Goal: Obtain resource: Obtain resource

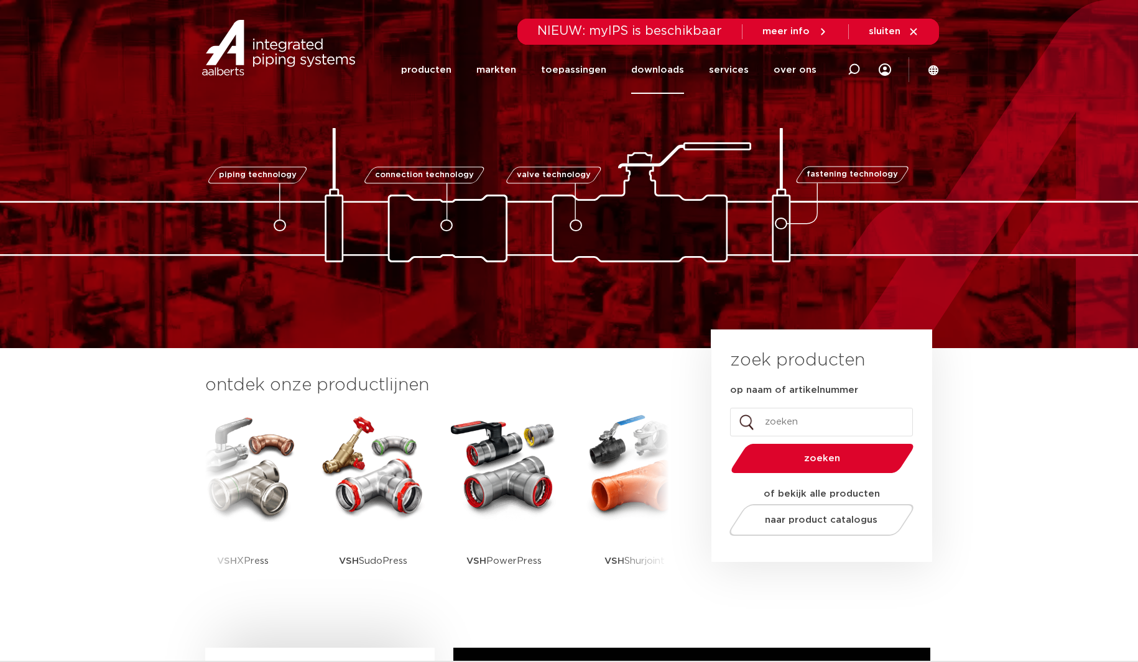
click at [678, 71] on link "downloads" at bounding box center [657, 70] width 53 height 48
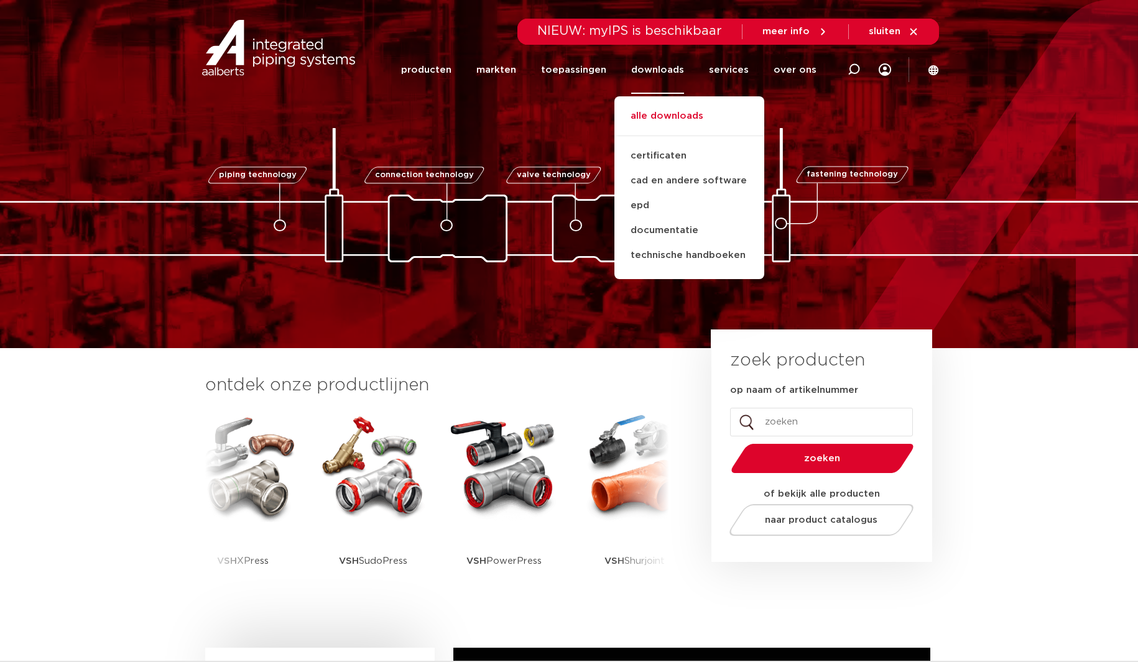
click at [671, 116] on link "alle downloads" at bounding box center [690, 122] width 150 height 27
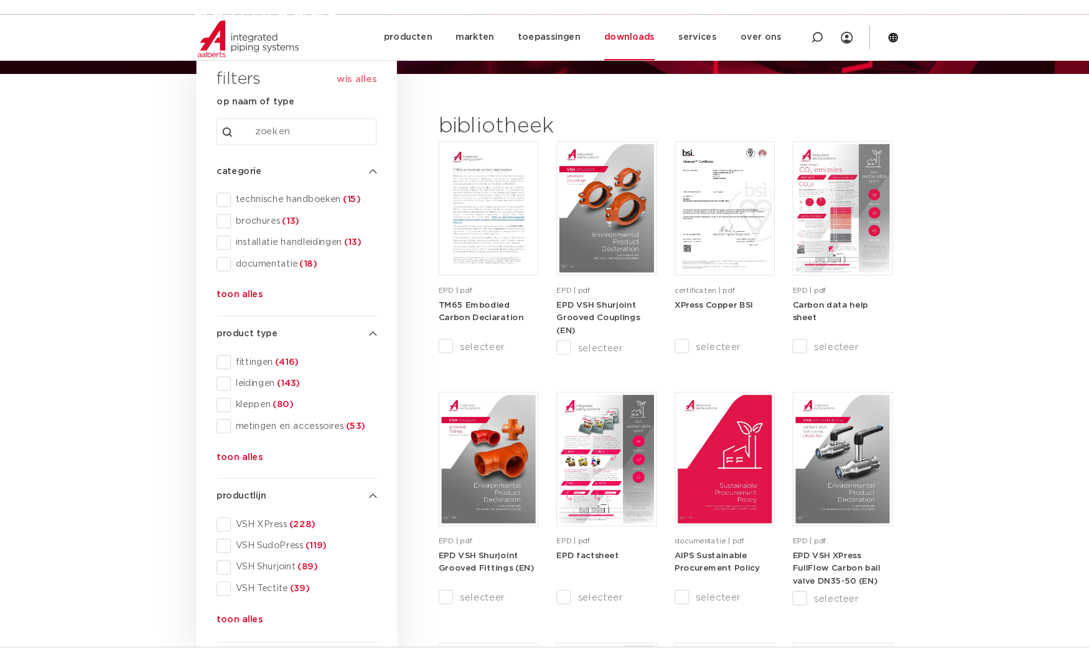
scroll to position [127, 0]
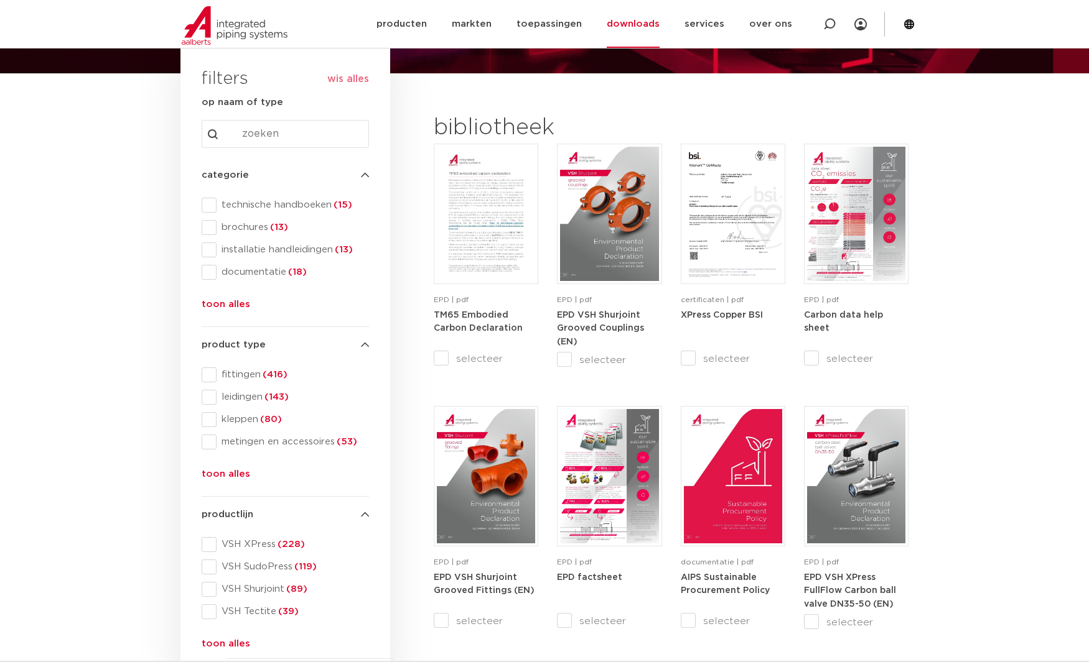
click at [216, 305] on button "toon alles" at bounding box center [226, 307] width 49 height 20
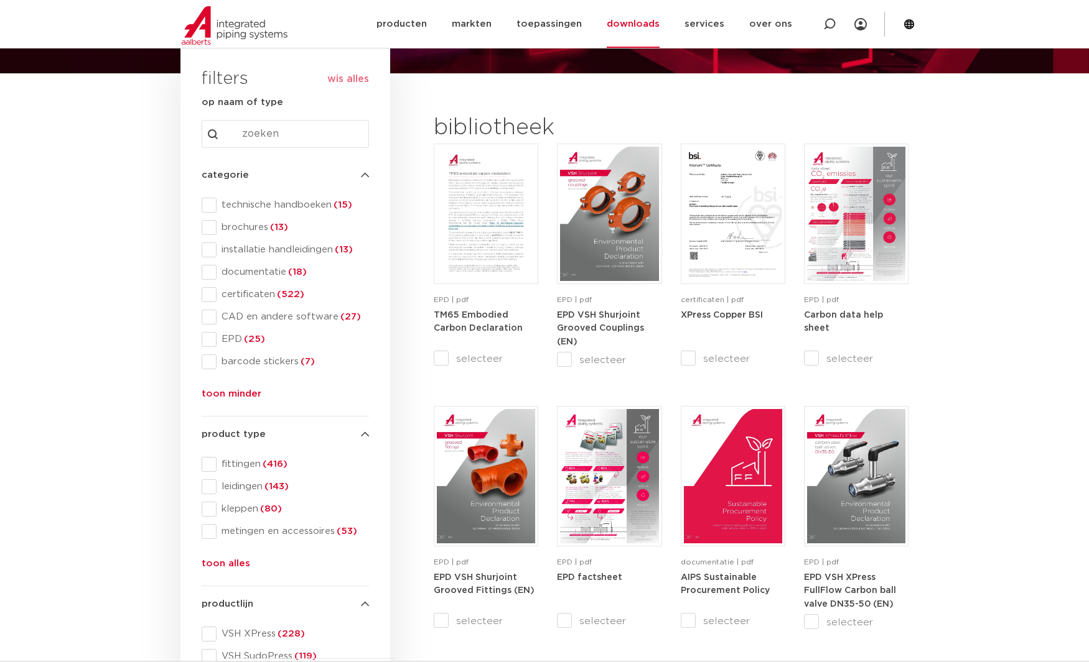
scroll to position [381, 0]
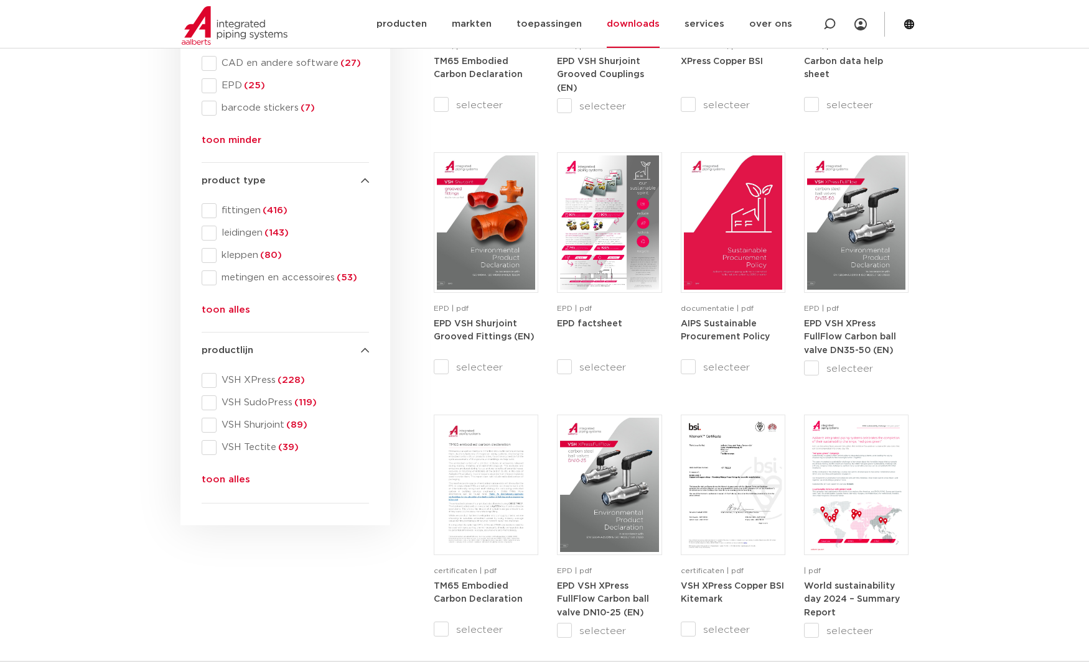
click at [235, 480] on button "toon alles" at bounding box center [226, 483] width 49 height 20
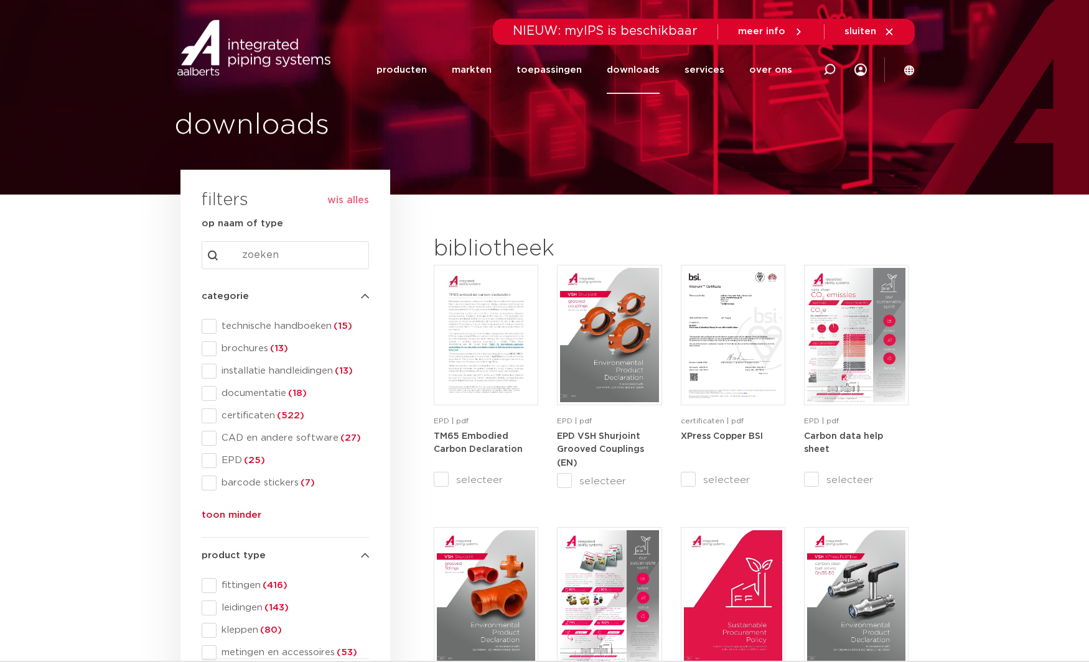
scroll to position [0, 0]
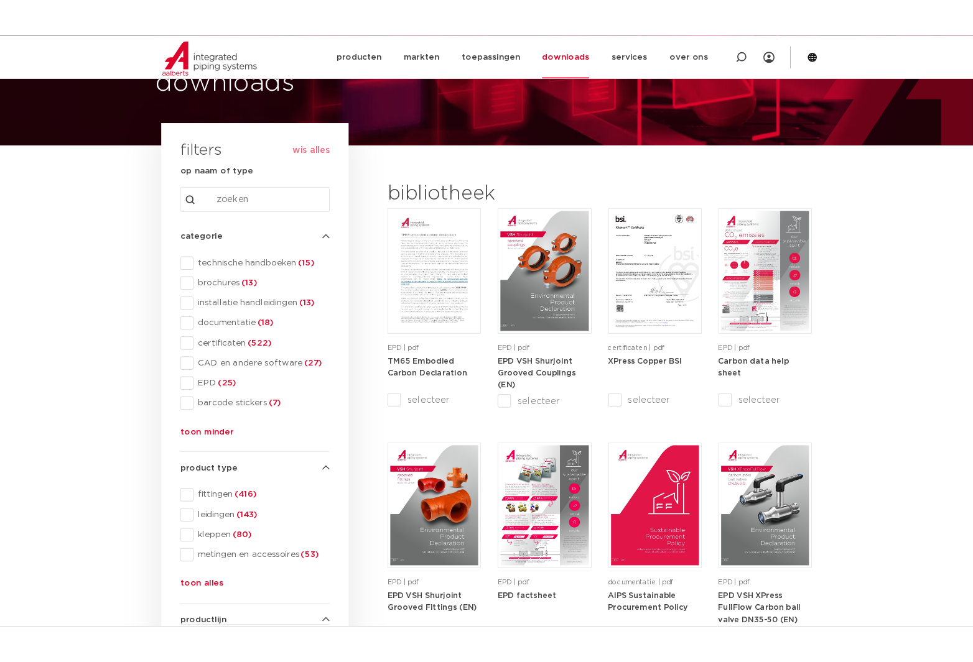
scroll to position [127, 0]
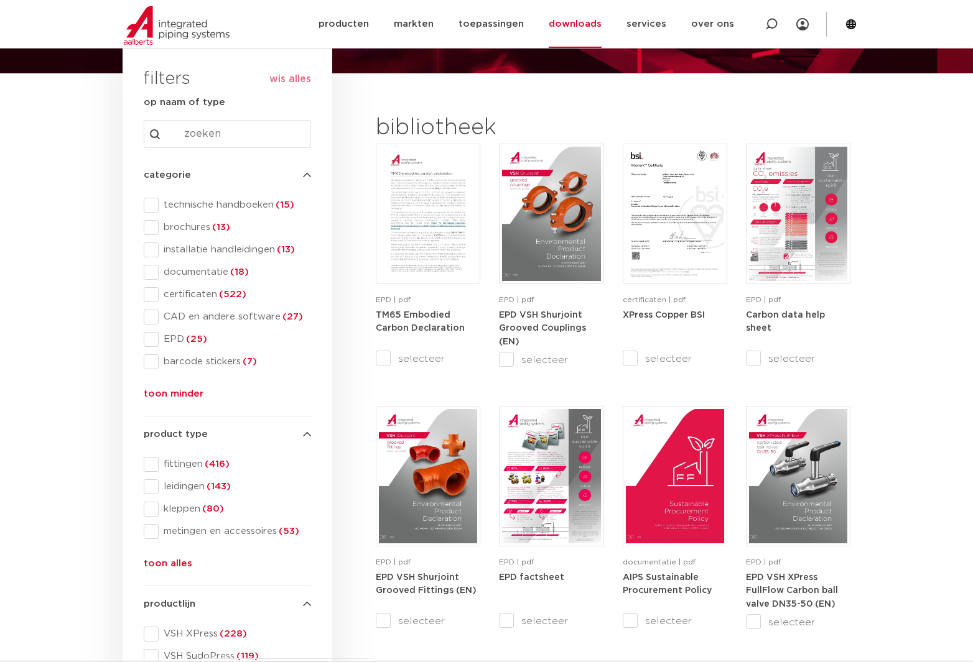
click at [208, 206] on span "technische handboeken (15)" at bounding box center [235, 205] width 152 height 12
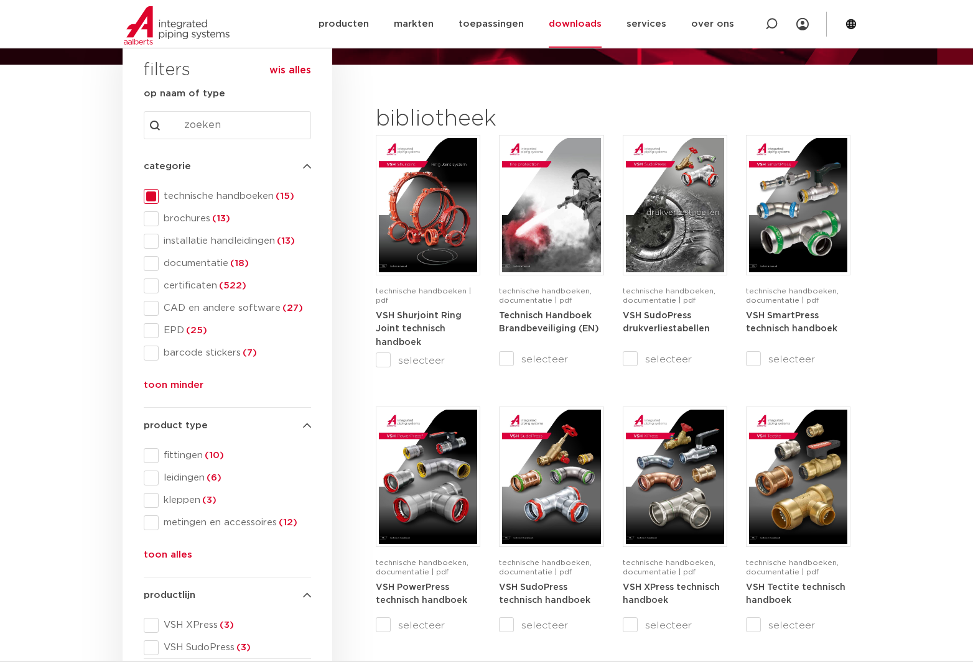
scroll to position [127, 0]
